Goal: Navigation & Orientation: Find specific page/section

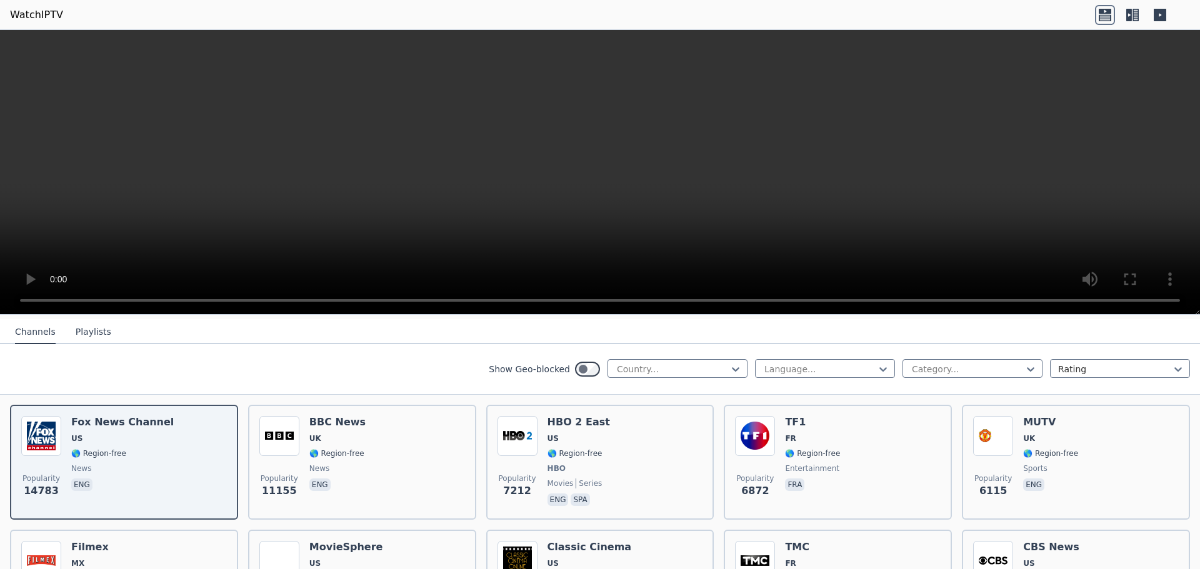
scroll to position [135, 0]
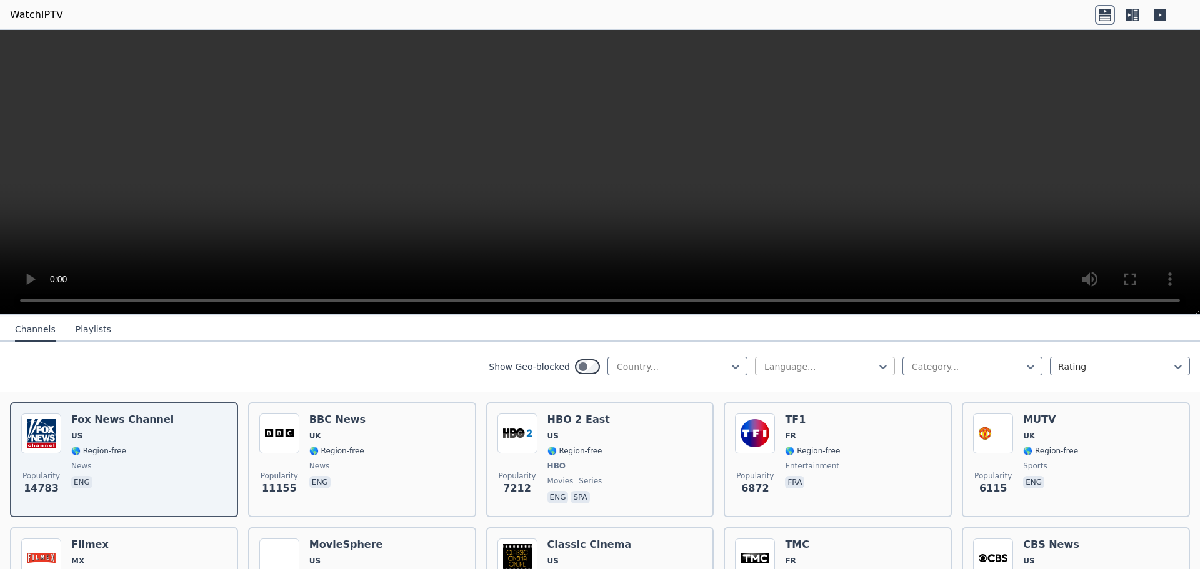
click at [839, 357] on div "Language..." at bounding box center [825, 366] width 140 height 19
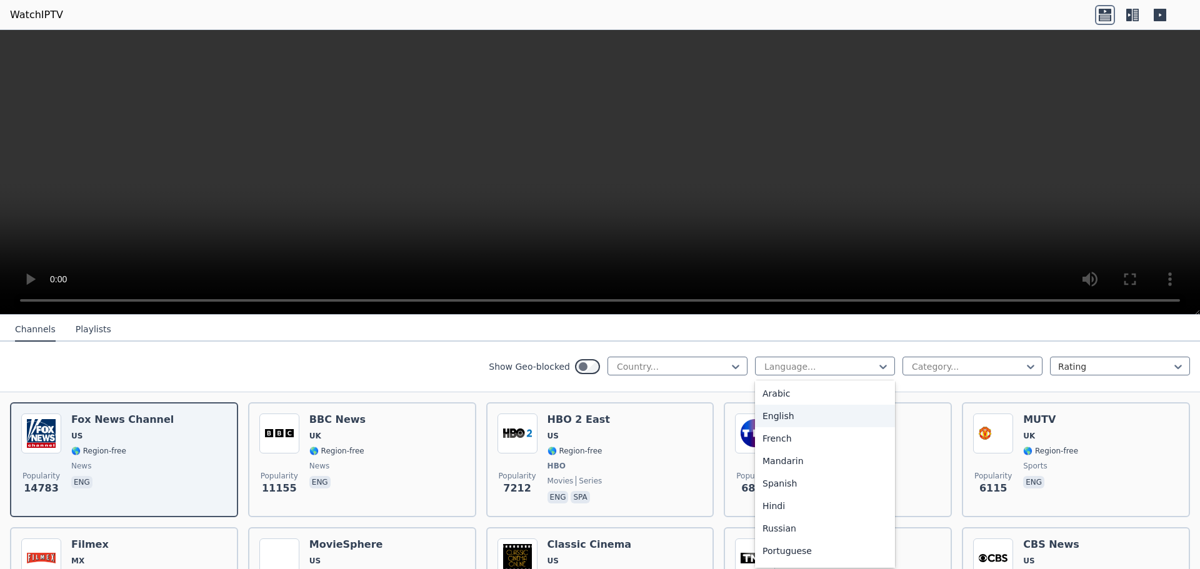
scroll to position [62, 0]
click at [794, 508] on div "Portuguese" at bounding box center [825, 512] width 140 height 22
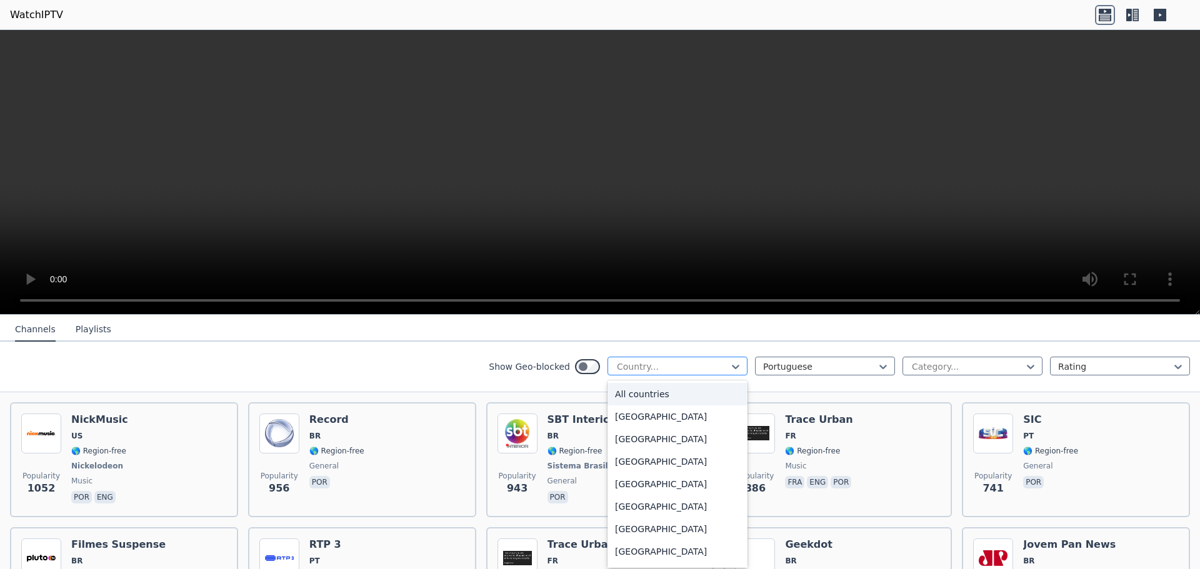
click at [670, 362] on div at bounding box center [673, 367] width 114 height 12
click at [670, 364] on div at bounding box center [673, 367] width 114 height 12
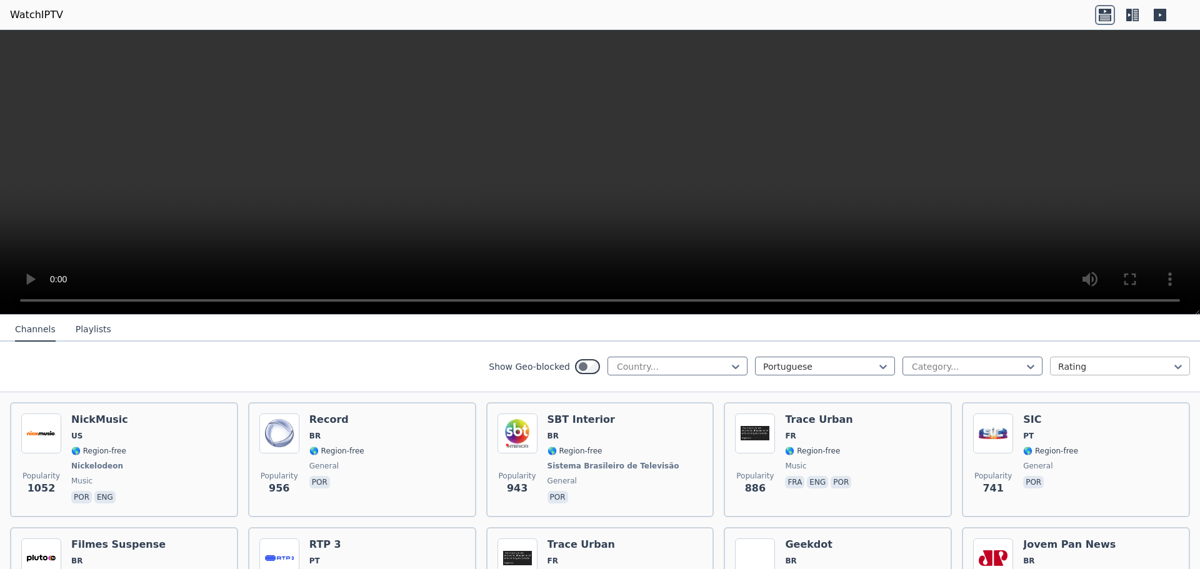
click at [1074, 364] on div at bounding box center [1115, 367] width 114 height 12
click at [969, 361] on div at bounding box center [968, 367] width 114 height 12
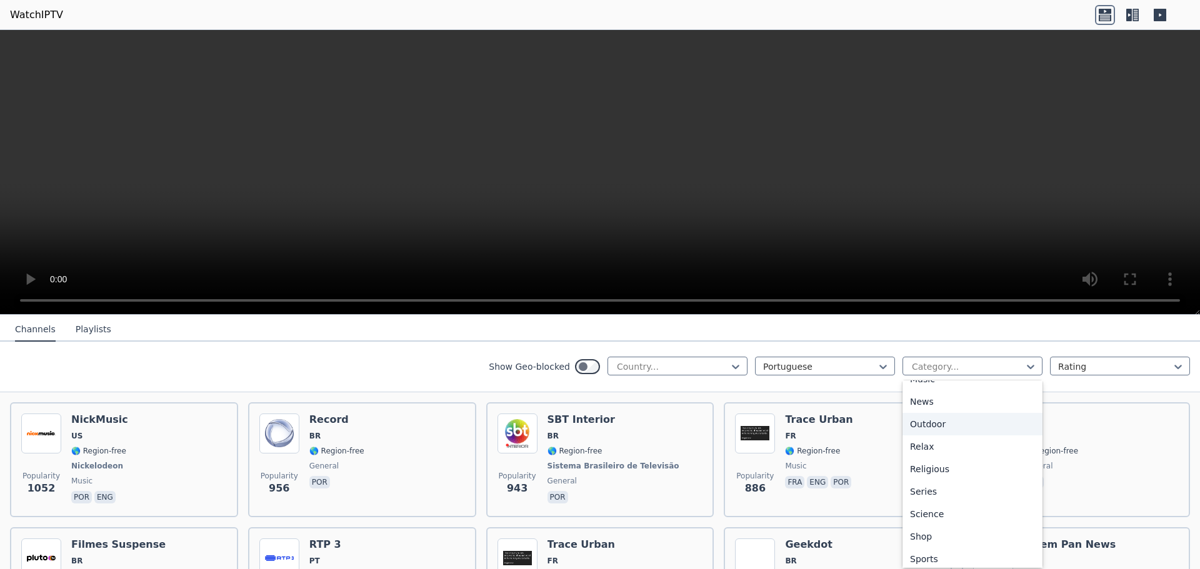
scroll to position [425, 0]
click at [935, 502] on div "Sports" at bounding box center [972, 509] width 140 height 22
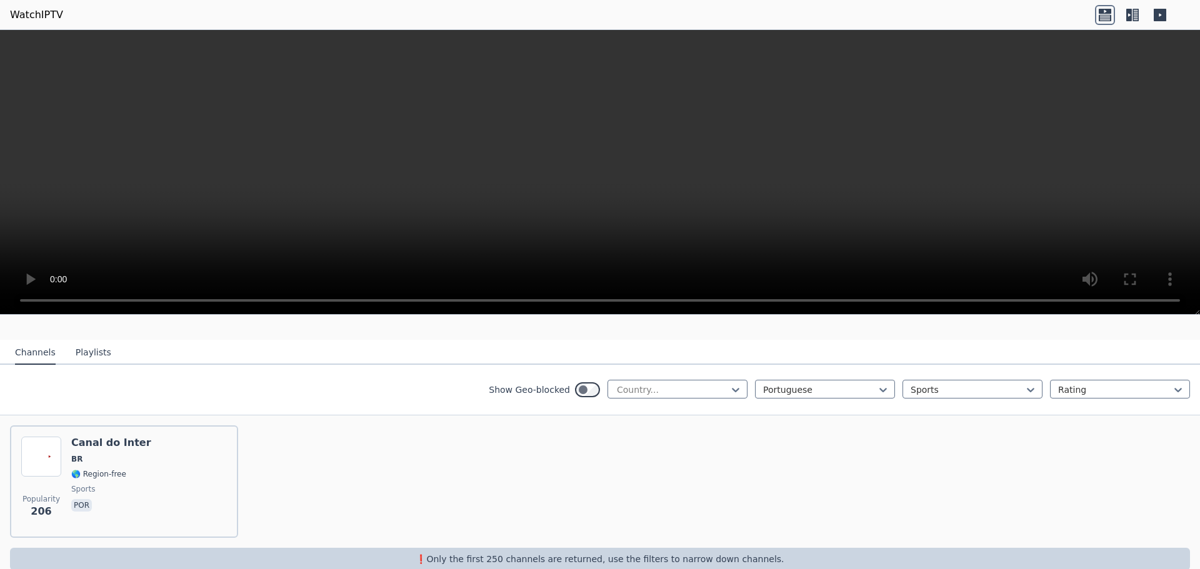
scroll to position [122, 0]
